Goal: Task Accomplishment & Management: Manage account settings

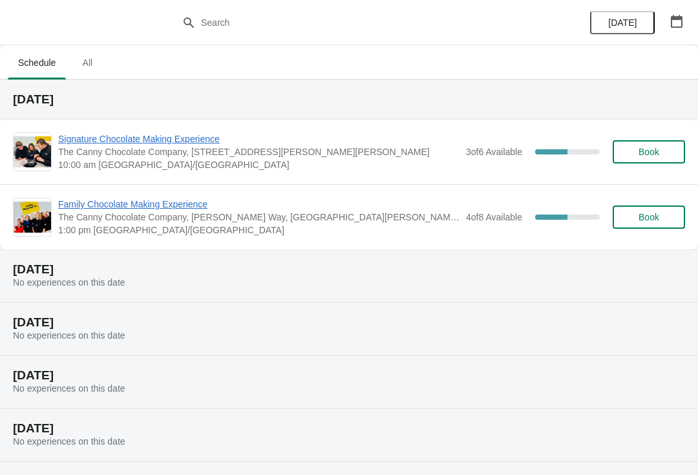
click at [116, 132] on span "Signature Chocolate Making Experience" at bounding box center [258, 138] width 401 height 13
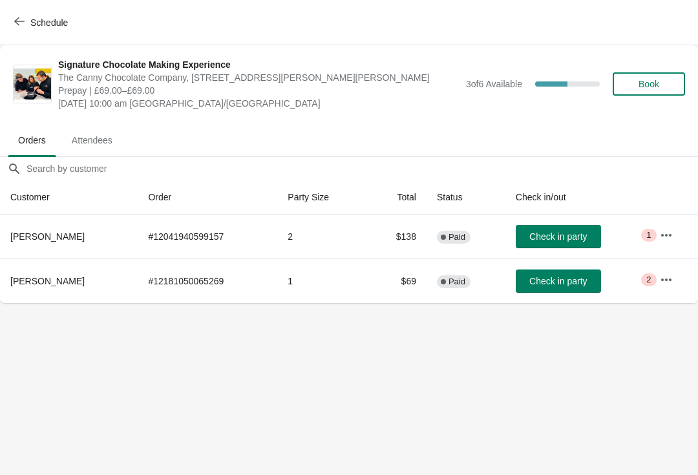
click at [672, 285] on icon "button" at bounding box center [666, 279] width 13 height 13
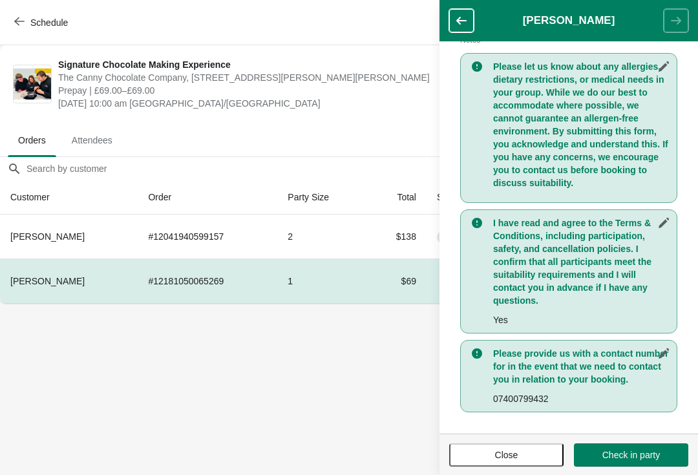
scroll to position [293, 0]
click at [521, 448] on button "Close" at bounding box center [506, 454] width 114 height 23
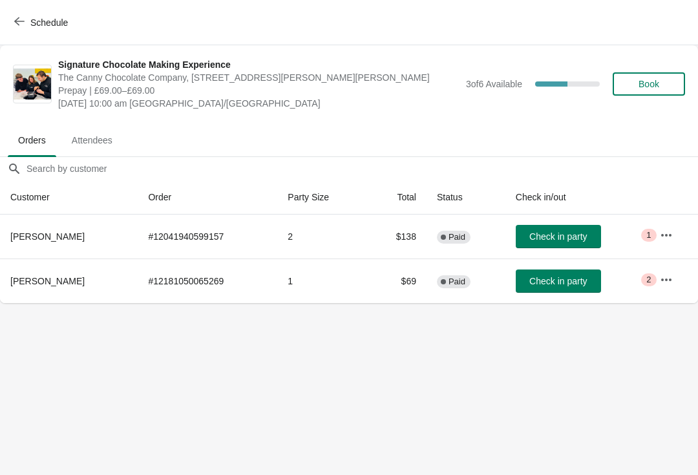
click at [551, 279] on span "Check in party" at bounding box center [557, 281] width 57 height 10
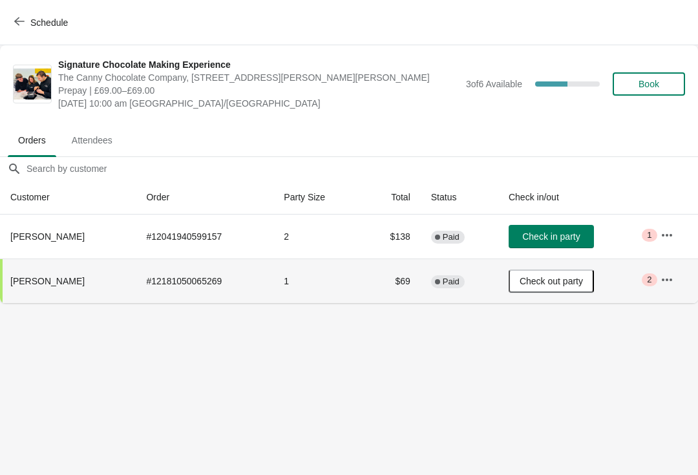
click at [287, 235] on td "2" at bounding box center [317, 236] width 89 height 44
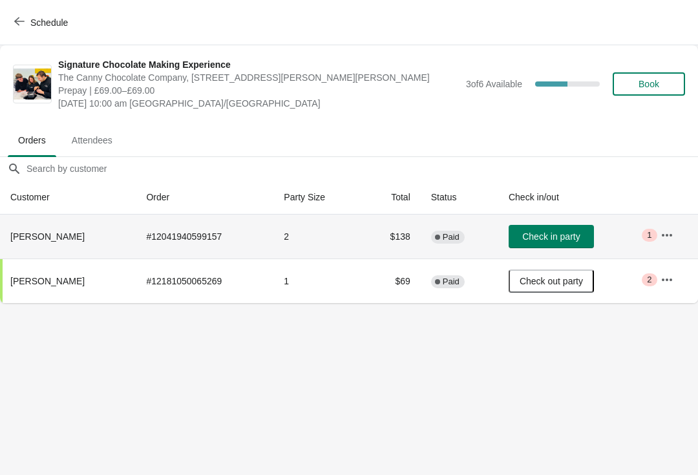
click at [668, 233] on icon "button" at bounding box center [666, 235] width 13 height 13
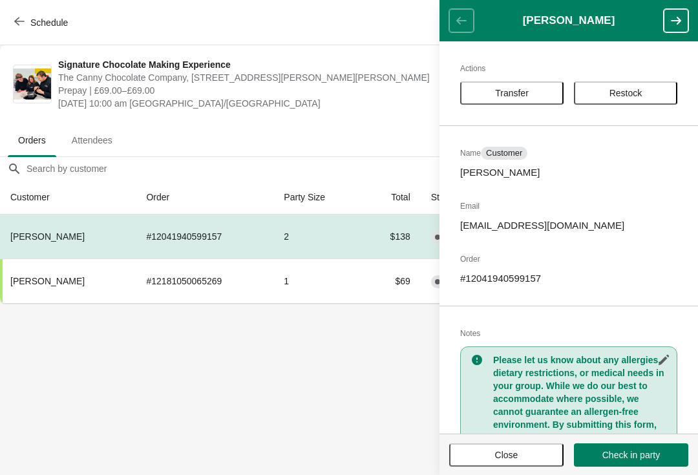
scroll to position [-1, 0]
click at [485, 439] on footer "Close Check in party" at bounding box center [568, 453] width 258 height 41
click at [481, 452] on span "Close" at bounding box center [506, 455] width 91 height 10
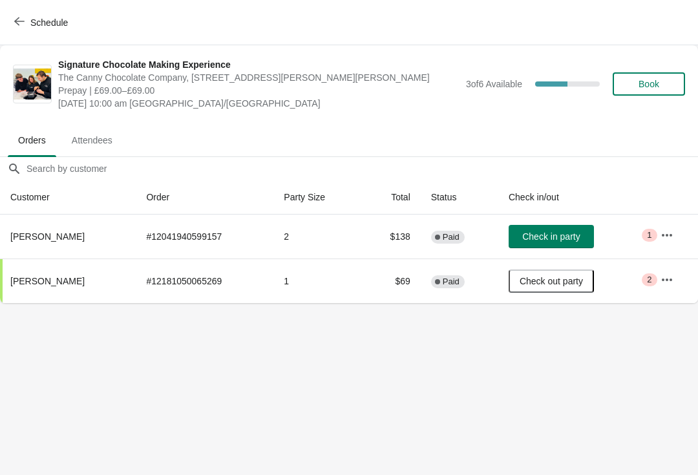
click at [346, 393] on body "Schedule Signature Chocolate Making Experience The Canny Chocolate Company, [ST…" at bounding box center [349, 237] width 698 height 475
click at [83, 294] on th "[PERSON_NAME]" at bounding box center [68, 280] width 136 height 45
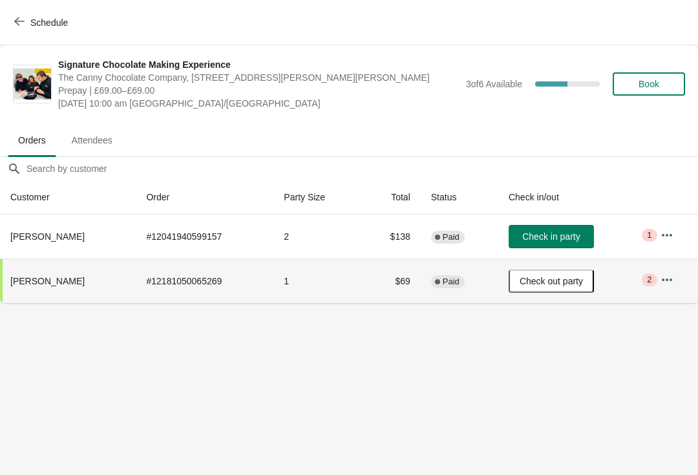
click at [322, 404] on body "Schedule Signature Chocolate Making Experience The Canny Chocolate Company, [ST…" at bounding box center [349, 237] width 698 height 475
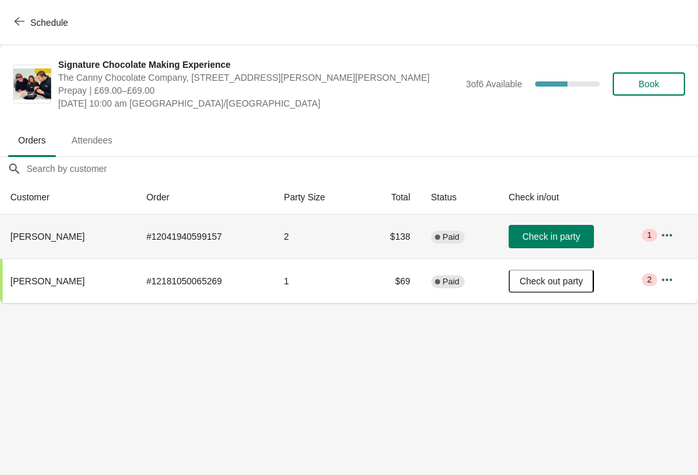
click at [146, 251] on td "# 12041940599157" at bounding box center [205, 236] width 138 height 44
click at [660, 240] on icon "button" at bounding box center [666, 235] width 13 height 13
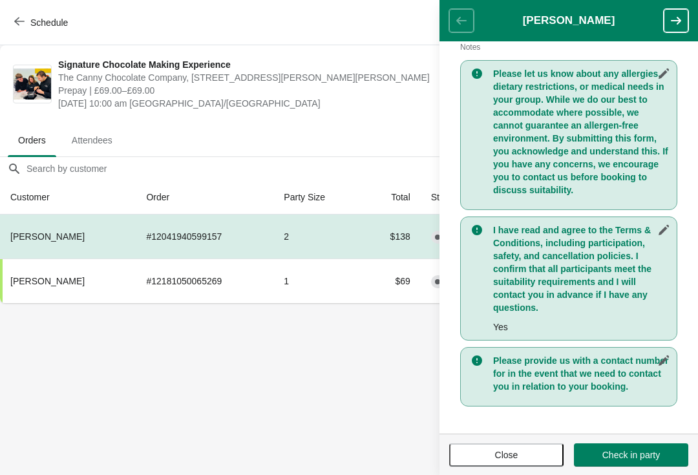
scroll to position [286, 0]
click at [506, 466] on button "Close" at bounding box center [506, 454] width 114 height 23
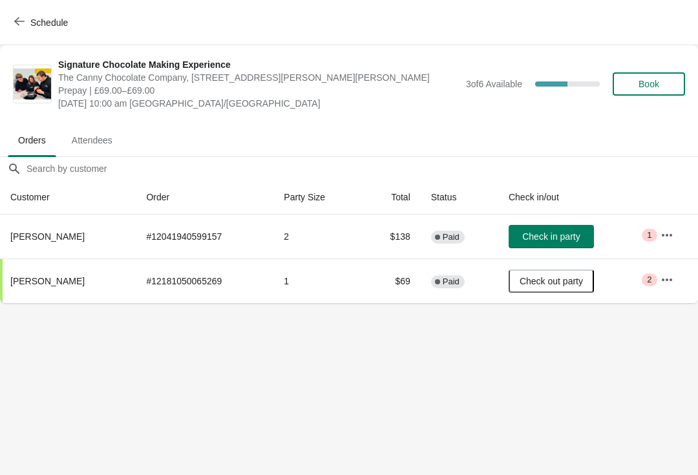
click at [267, 420] on body "Schedule Signature Chocolate Making Experience The Canny Chocolate Company, [ST…" at bounding box center [349, 237] width 698 height 475
click at [470, 391] on body "Schedule Signature Chocolate Making Experience The Canny Chocolate Company, [ST…" at bounding box center [349, 237] width 698 height 475
